Goal: Transaction & Acquisition: Purchase product/service

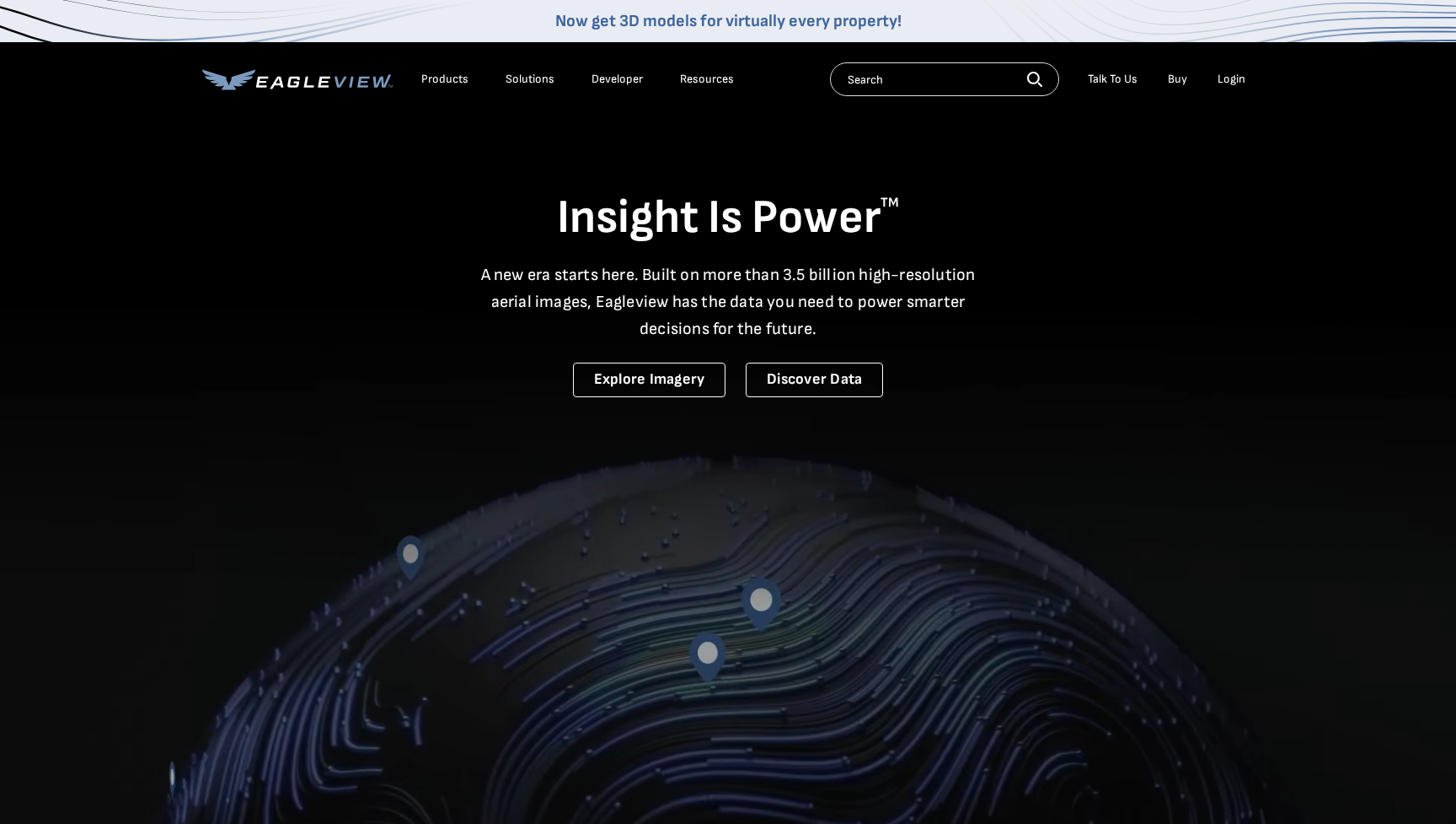
click at [1235, 82] on div "Login" at bounding box center [1232, 79] width 28 height 15
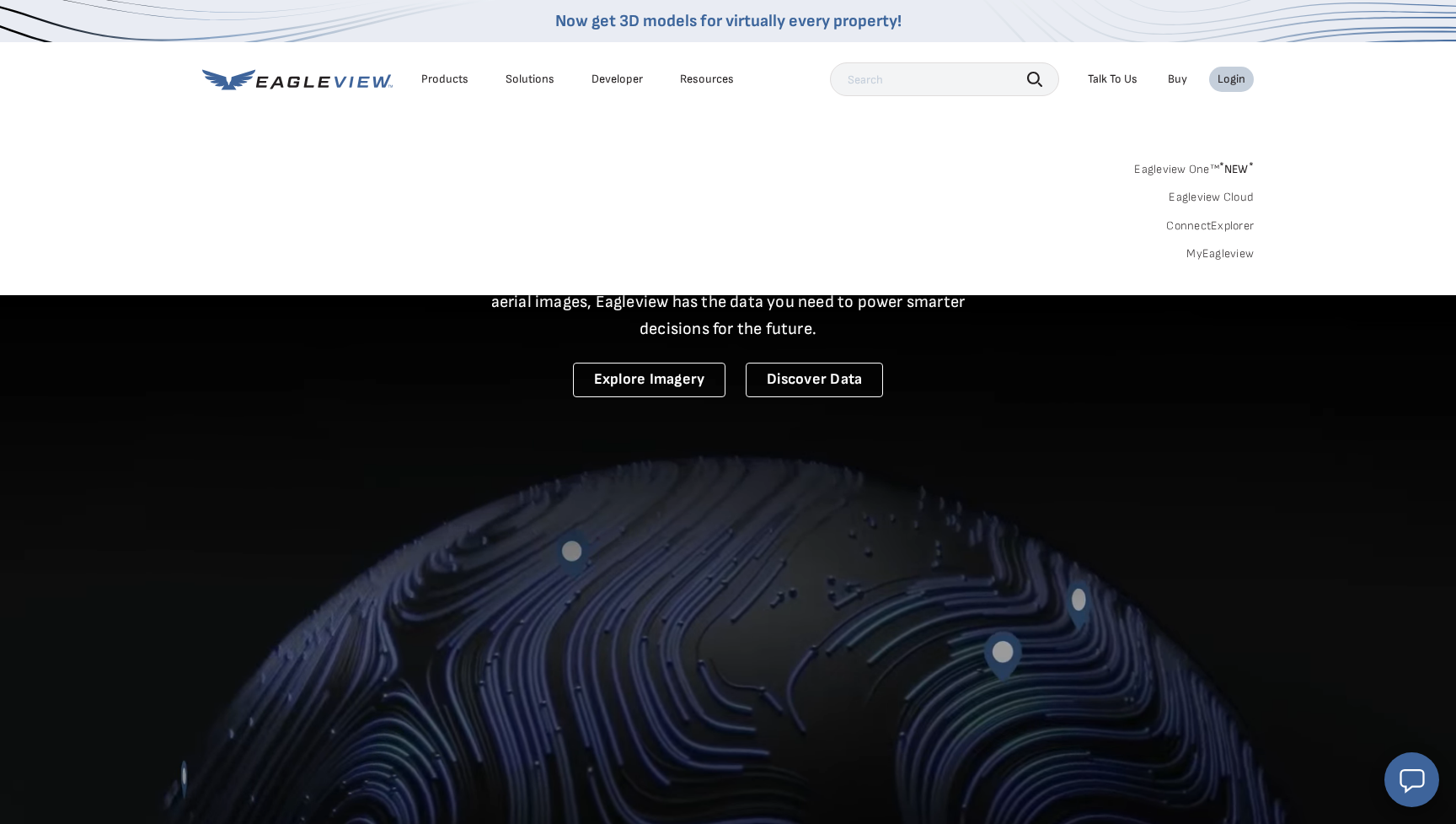
click at [1186, 169] on link "Eagleview One™ * NEW *" at bounding box center [1194, 166] width 119 height 20
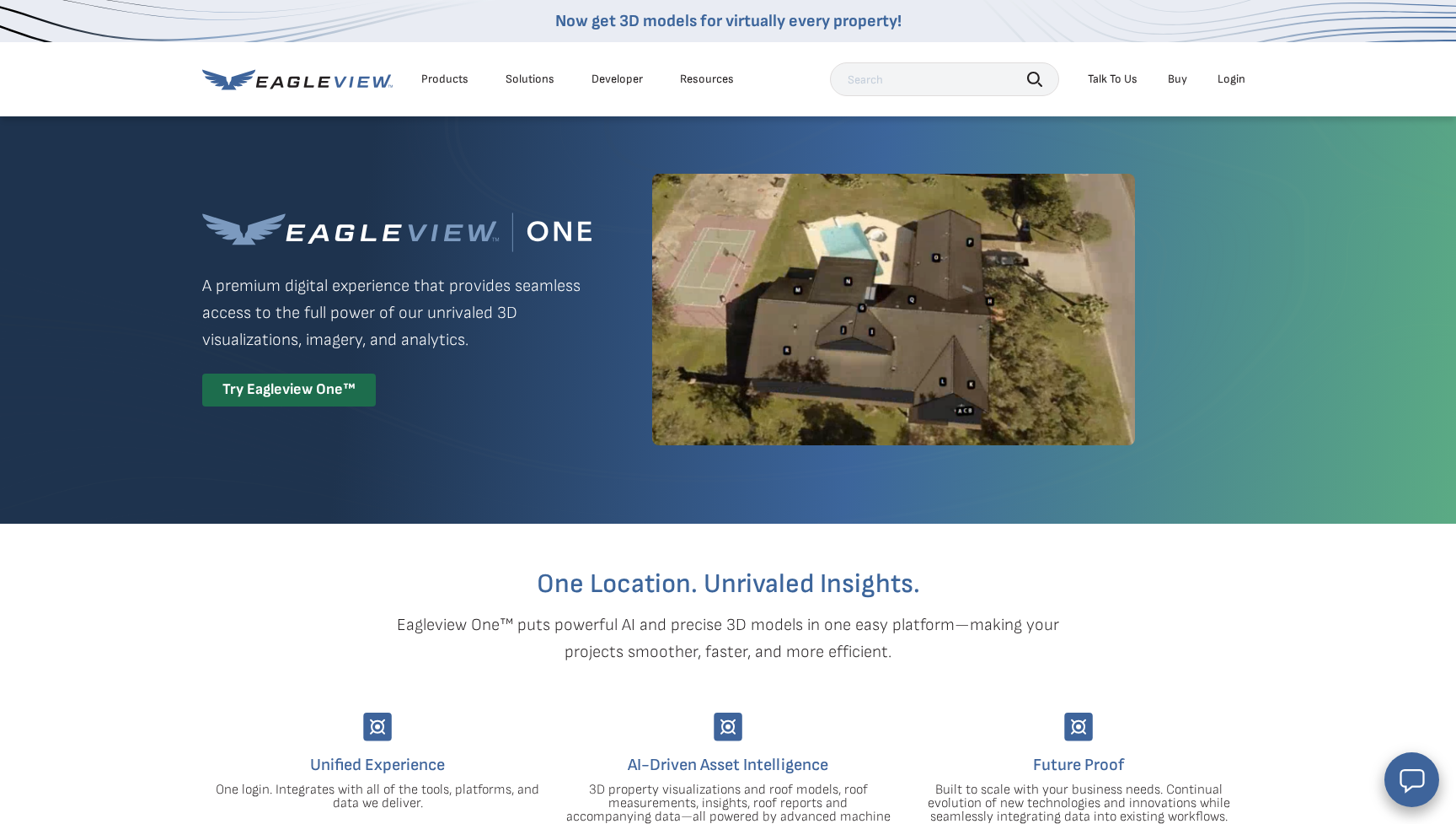
click at [1235, 75] on div "Login" at bounding box center [1232, 79] width 28 height 15
click at [1237, 76] on div "Login" at bounding box center [1232, 79] width 28 height 15
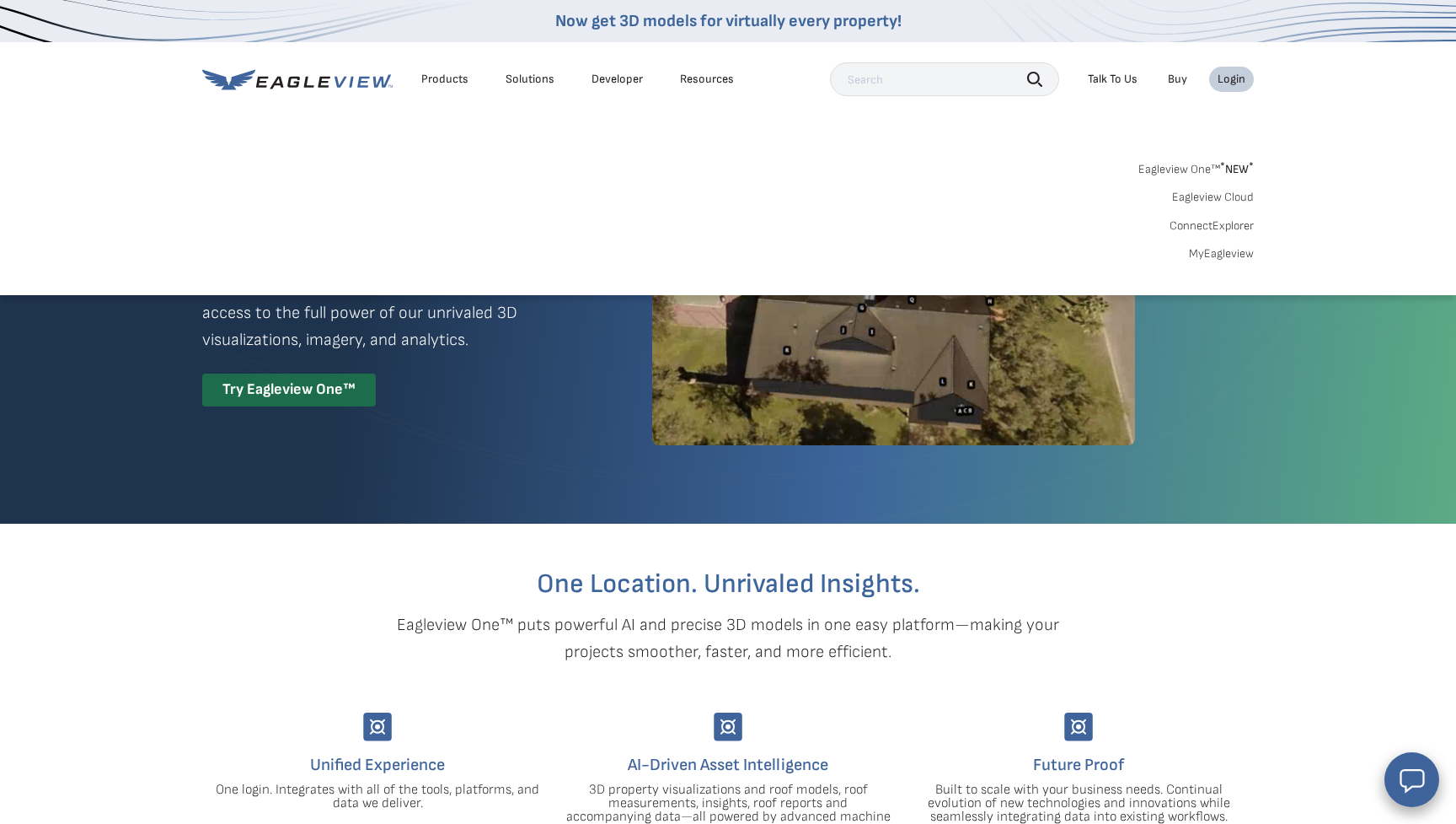
click at [1222, 246] on link "MyEagleview" at bounding box center [1222, 254] width 65 height 15
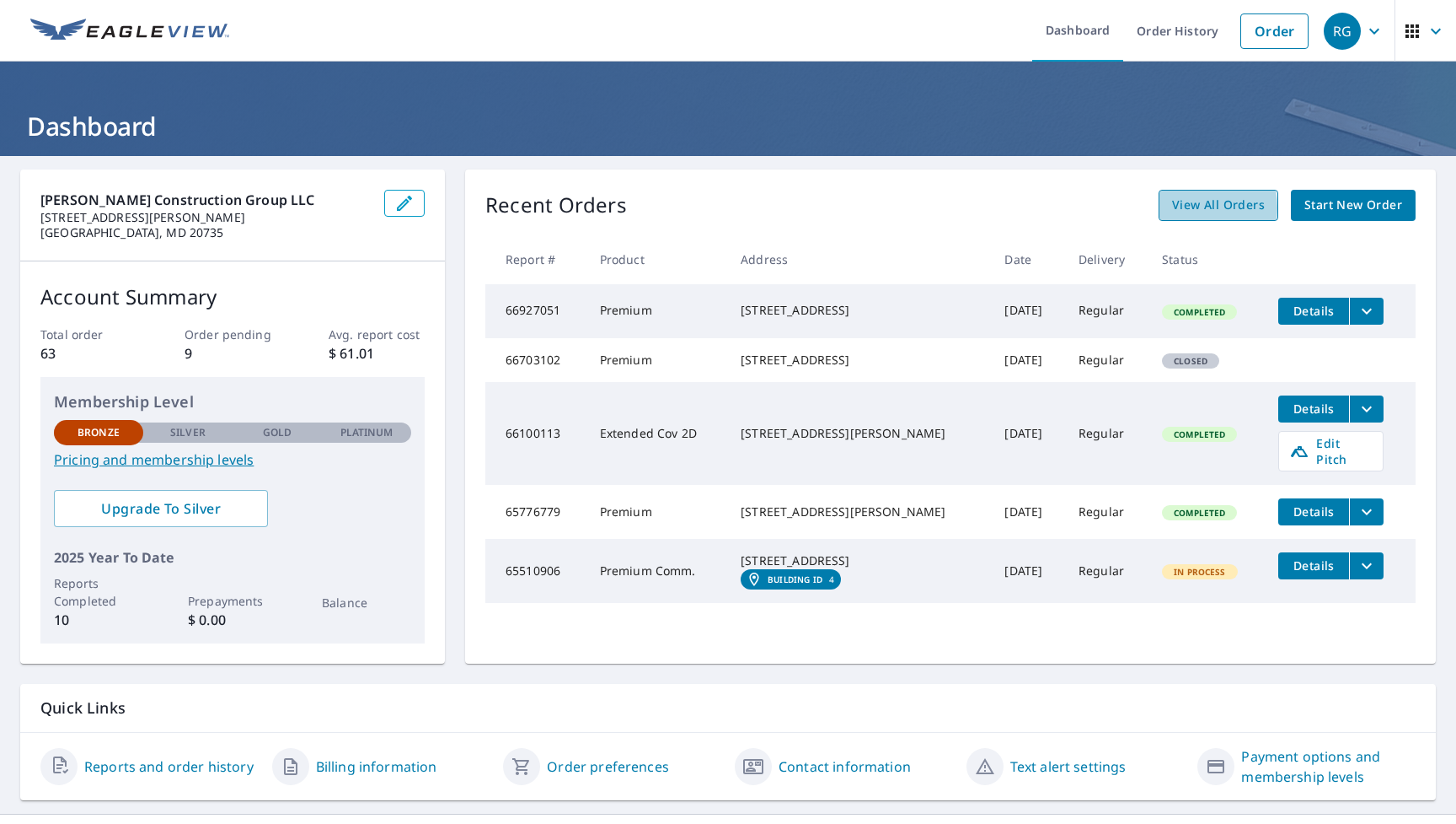
click at [1186, 207] on span "View All Orders" at bounding box center [1218, 205] width 92 height 21
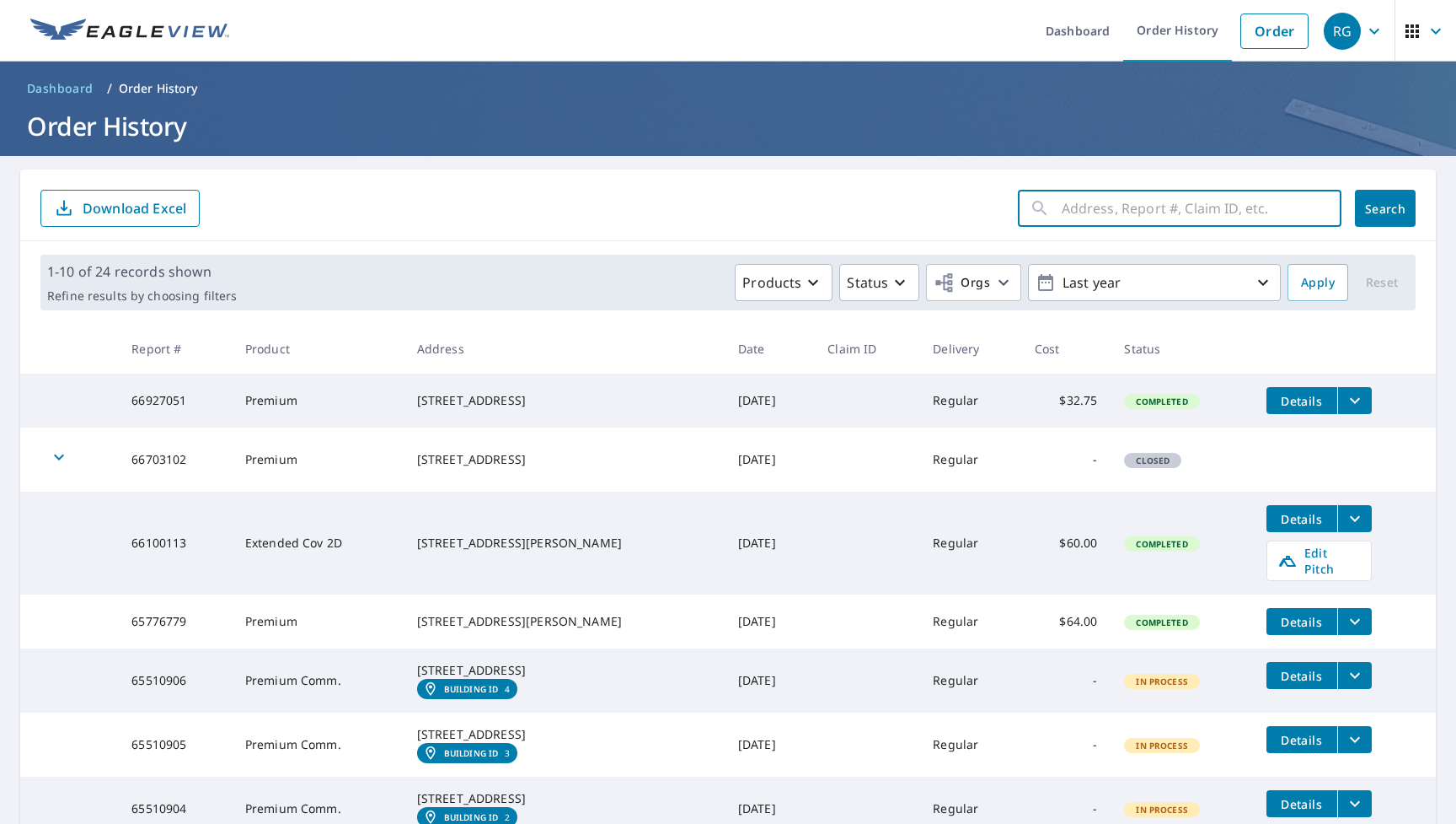
click at [1158, 204] on input "text" at bounding box center [1201, 208] width 280 height 48
click at [1265, 40] on link "Order" at bounding box center [1274, 31] width 68 height 35
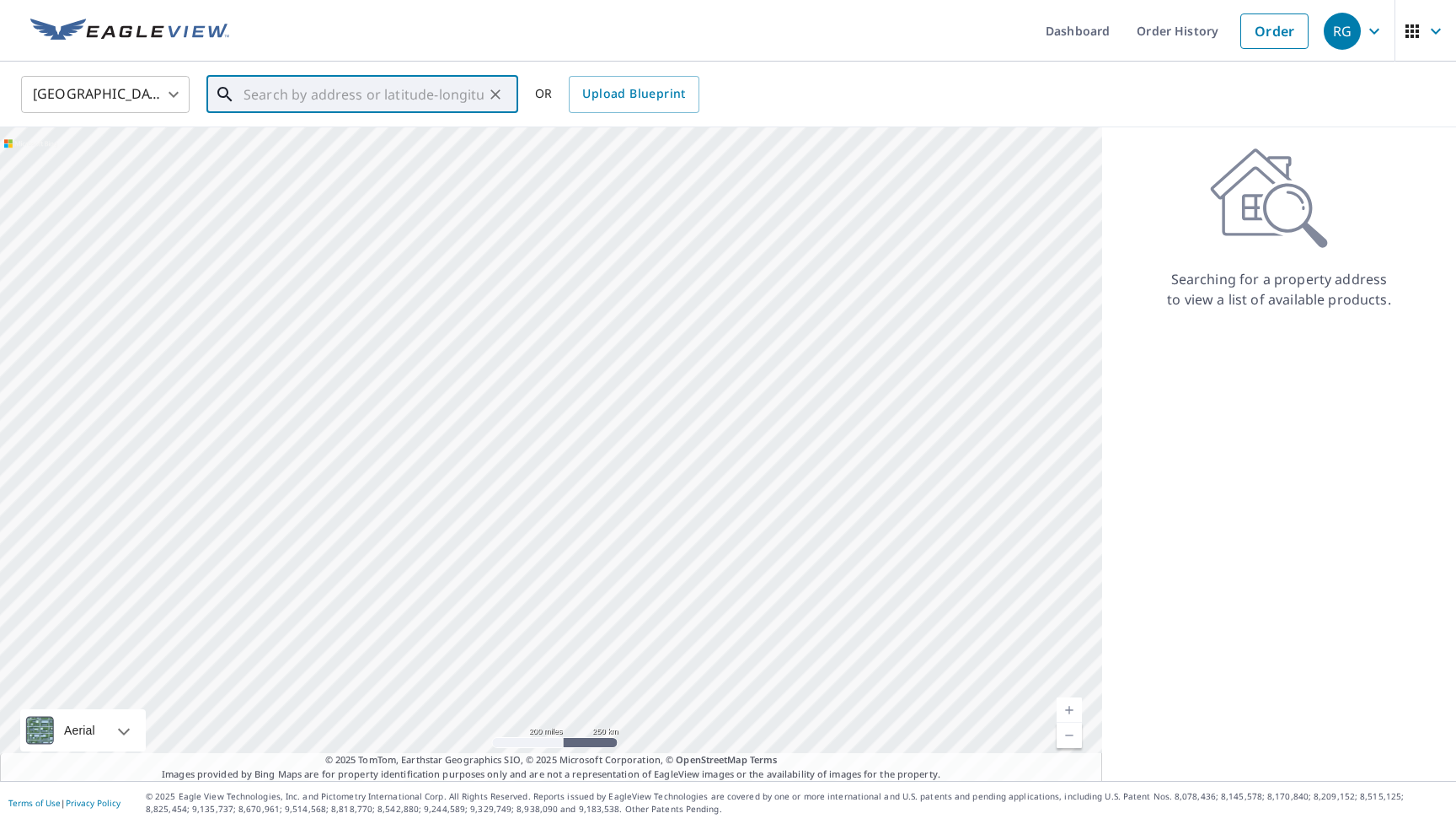
click at [294, 85] on input "text" at bounding box center [364, 94] width 241 height 48
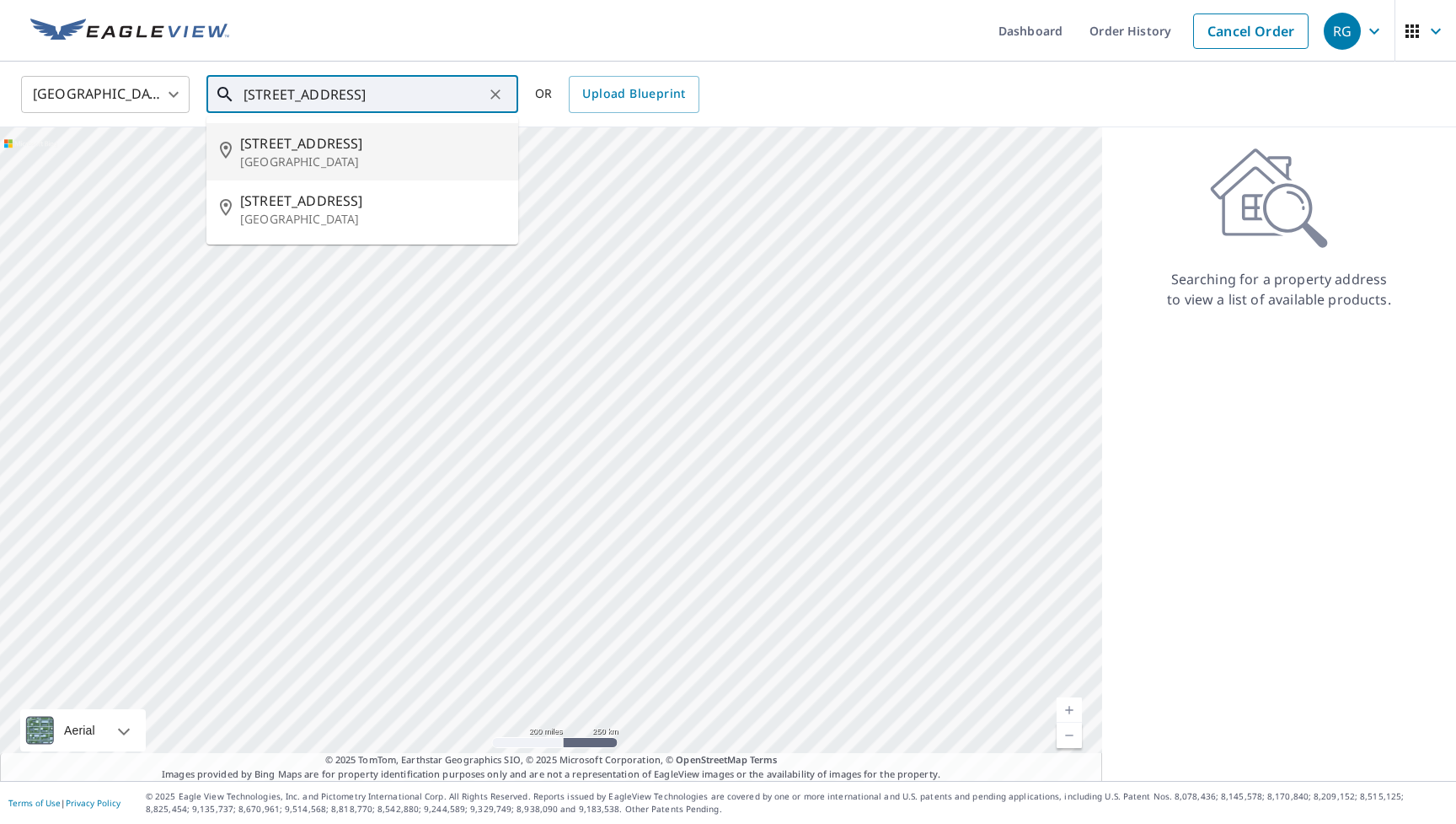
click at [340, 165] on p "Severn, MD 21144" at bounding box center [373, 161] width 265 height 17
type input "707 Rosewood Rd Severn, MD 21144"
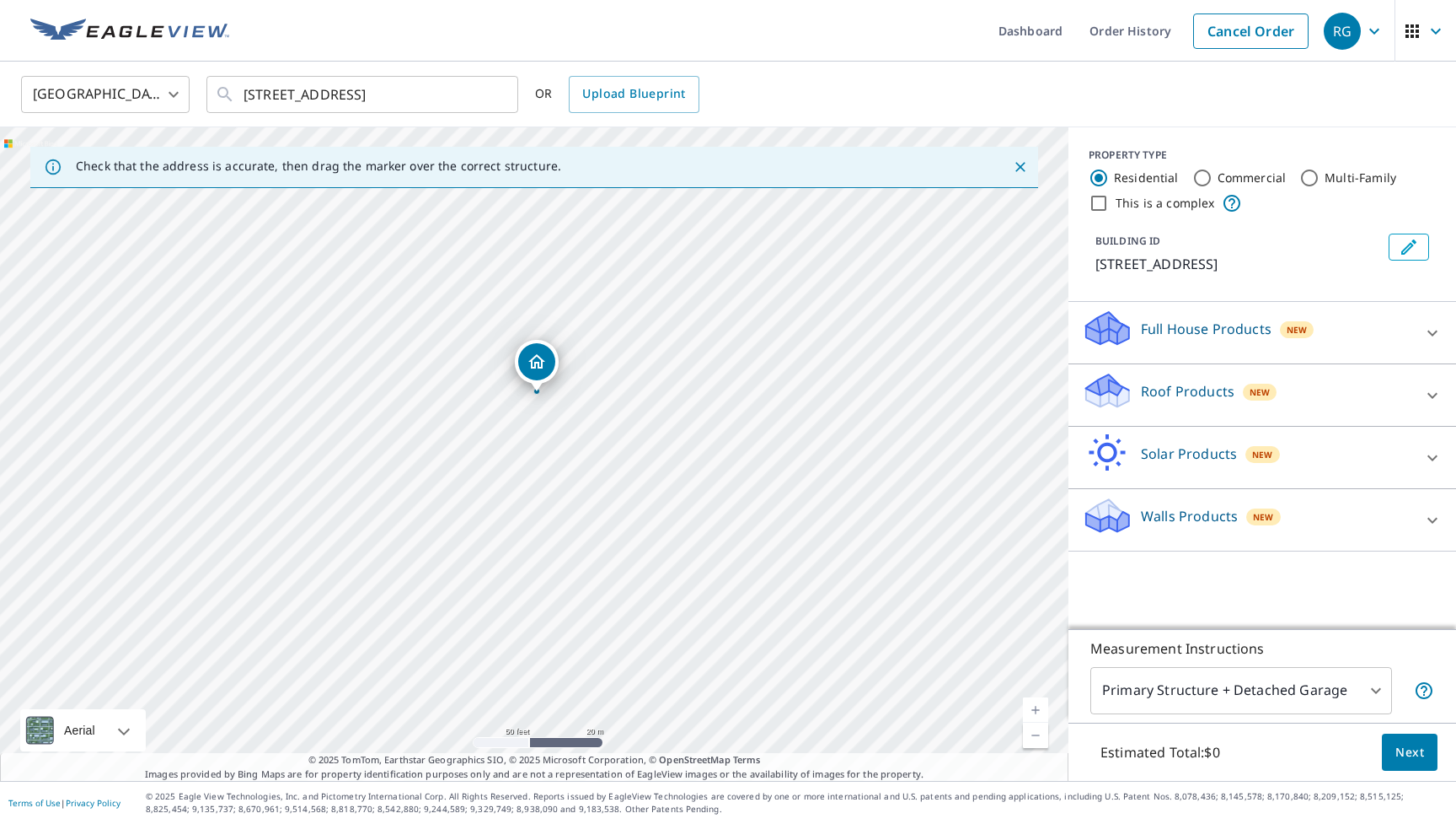
click at [1195, 390] on p "Roof Products" at bounding box center [1187, 391] width 93 height 21
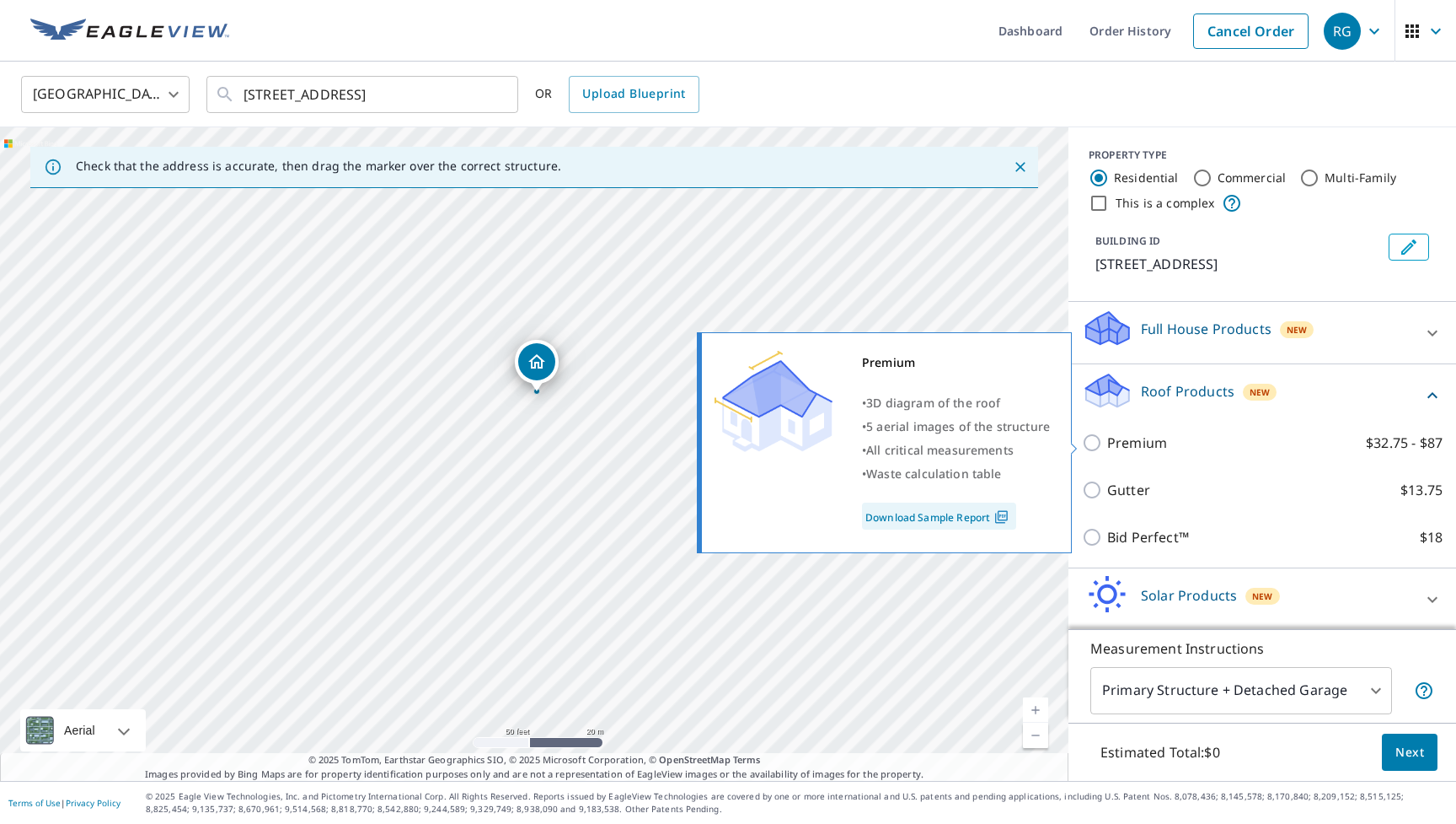
click at [1088, 434] on input "Premium $32.75 - $87" at bounding box center [1094, 443] width 25 height 21
checkbox input "true"
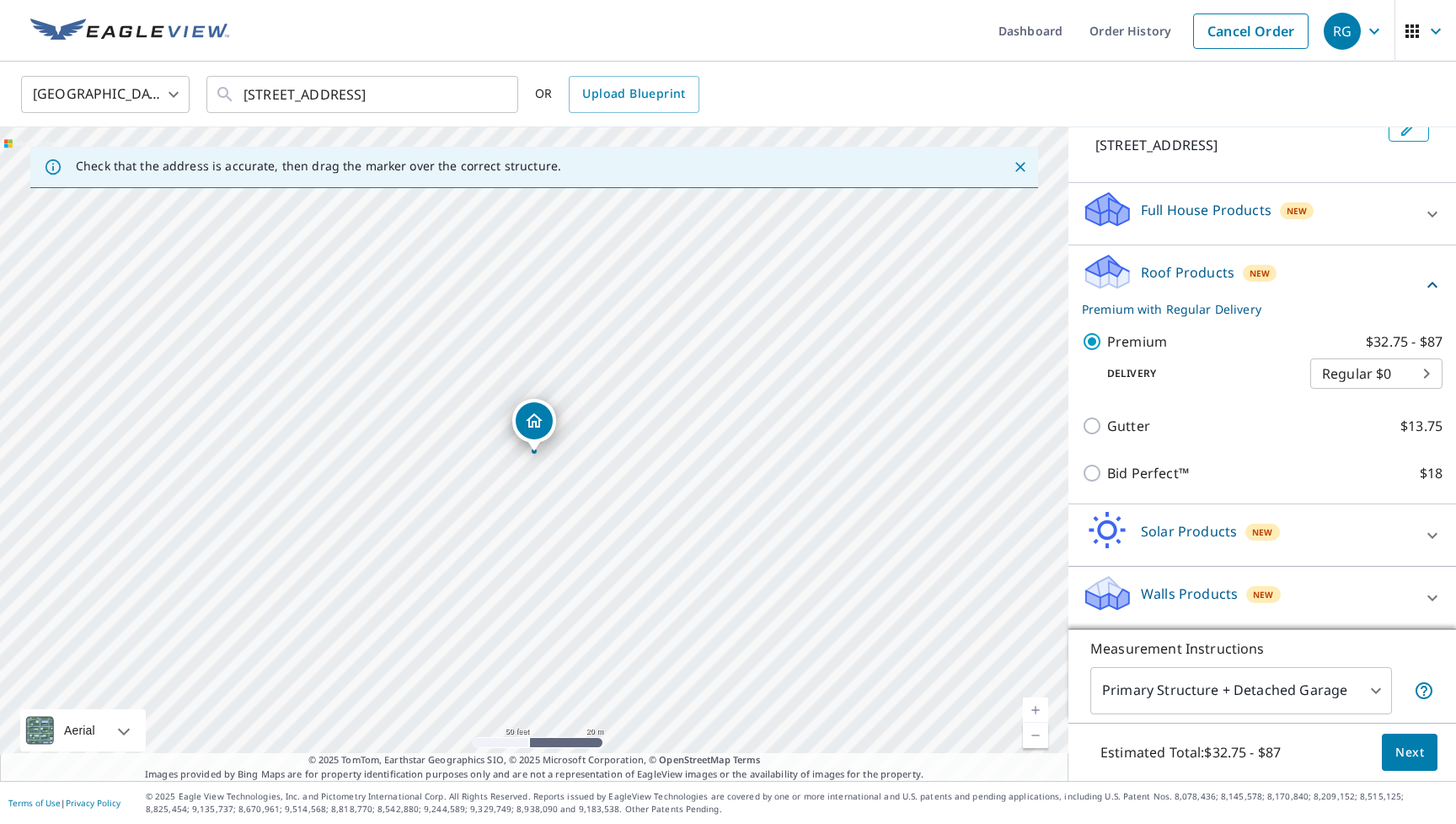
scroll to position [119, 0]
click at [1423, 377] on body "RG RG Dashboard Order History Cancel Order RG United States US ​ 707 Rosewood R…" at bounding box center [728, 412] width 1456 height 824
click at [1365, 372] on li "Regular $0" at bounding box center [1377, 373] width 132 height 31
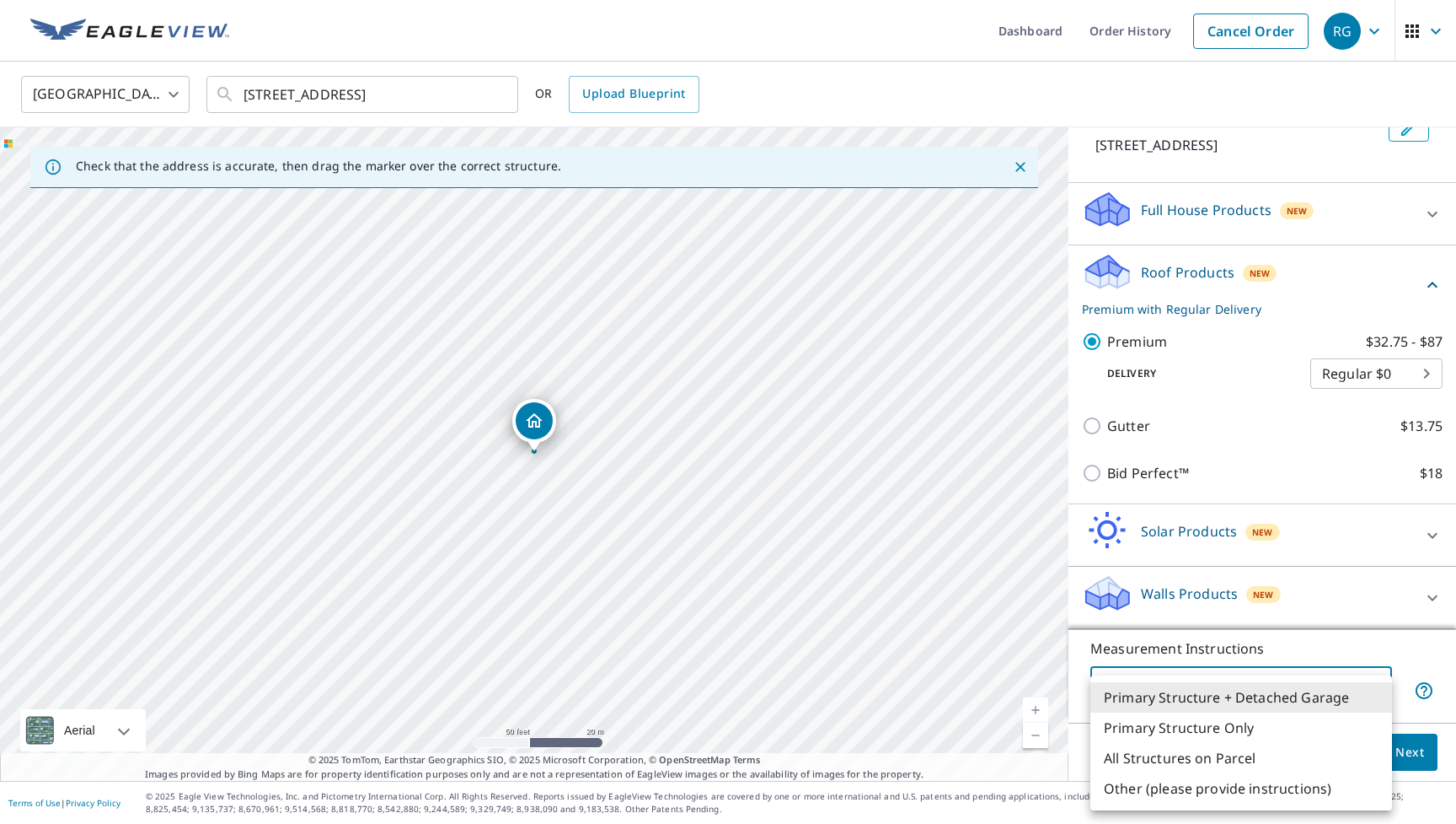
click at [1373, 700] on body "RG RG Dashboard Order History Cancel Order RG United States US ​ 707 Rosewood R…" at bounding box center [728, 412] width 1456 height 824
click at [1281, 731] on li "Primary Structure Only" at bounding box center [1241, 728] width 301 height 31
type input "2"
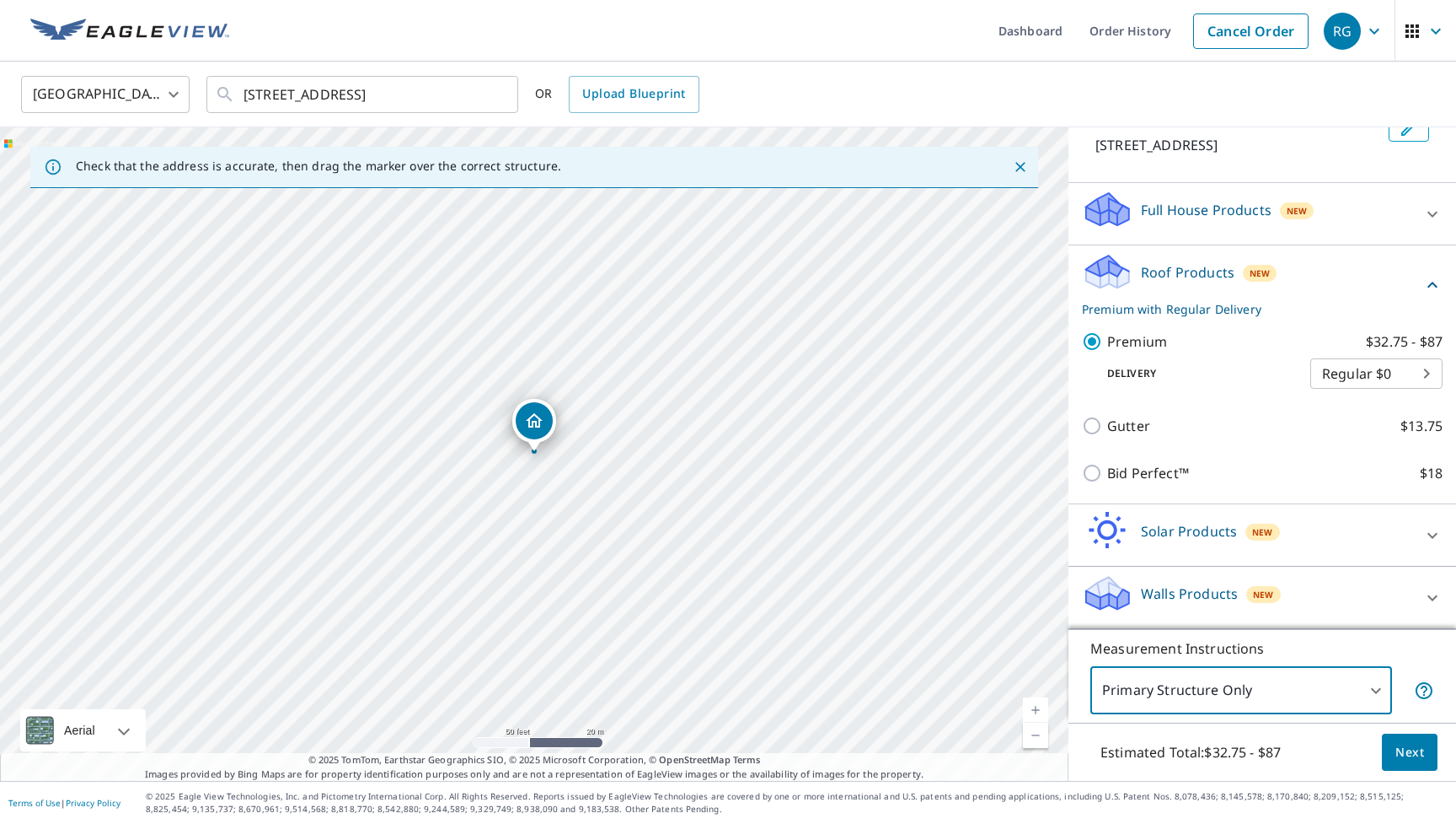
click at [1420, 756] on span "Next" at bounding box center [1409, 752] width 29 height 21
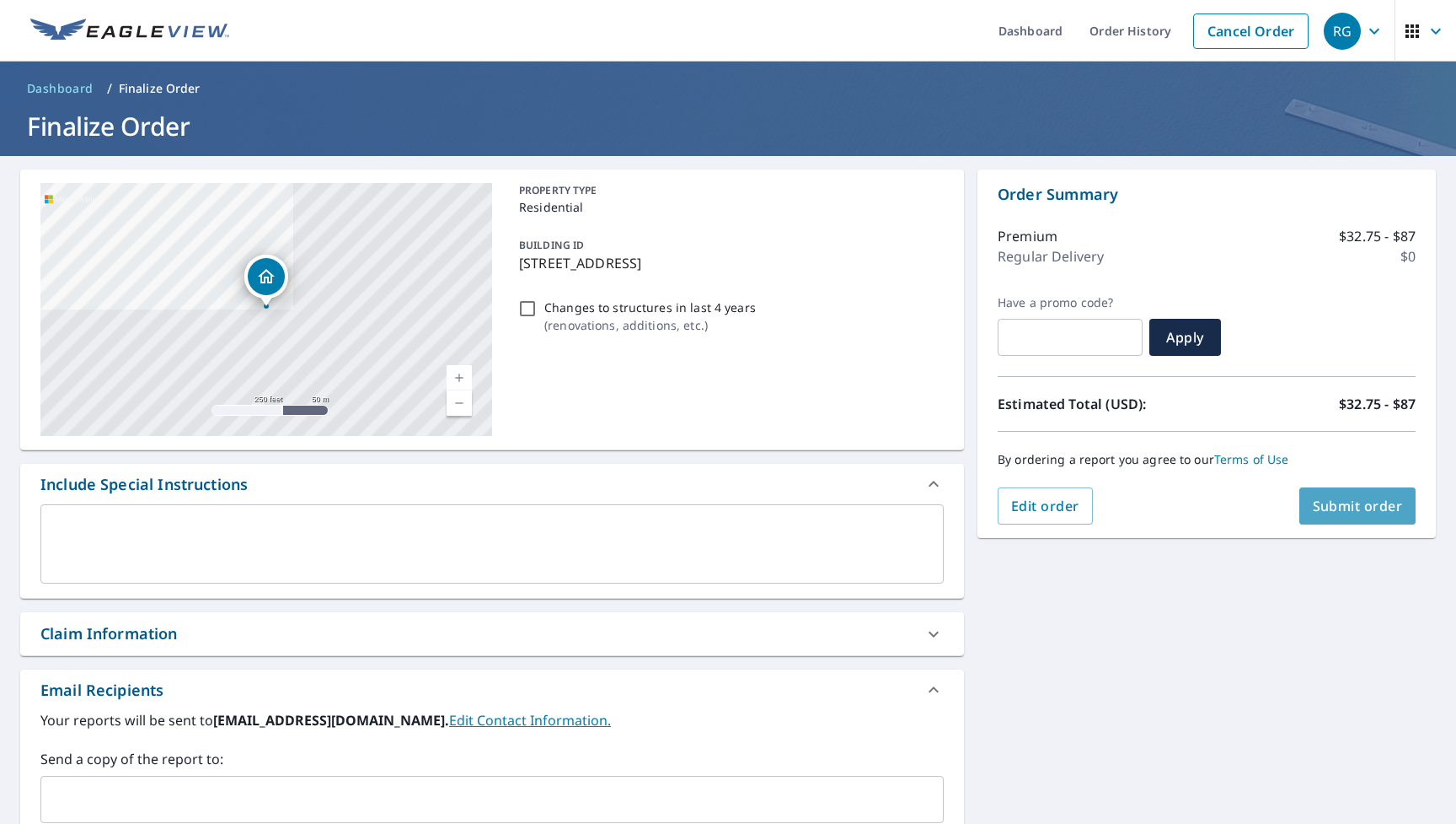
click at [1357, 510] on span "Submit order" at bounding box center [1358, 506] width 90 height 19
